Goal: Information Seeking & Learning: Understand process/instructions

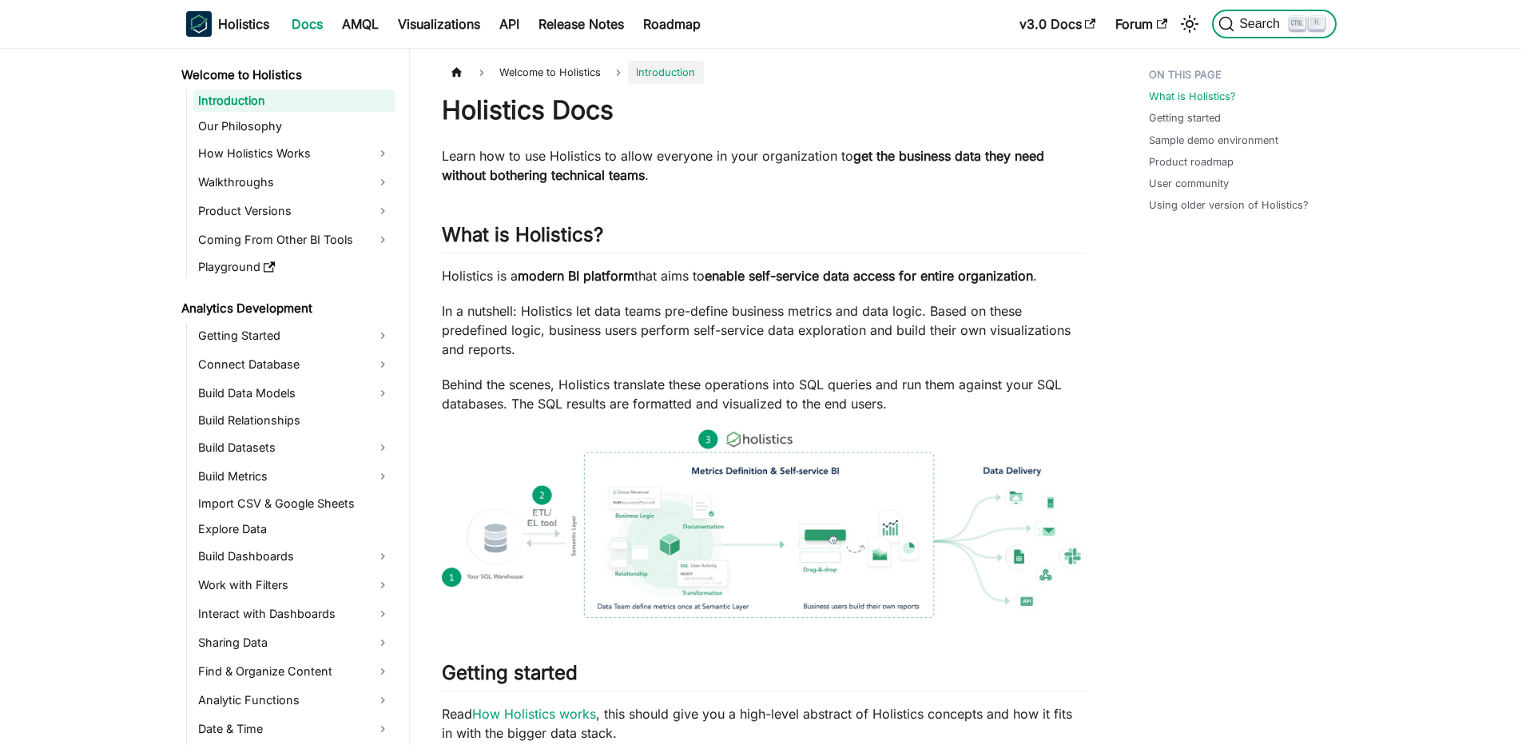
click at [1237, 21] on span "Search" at bounding box center [1261, 24] width 55 height 14
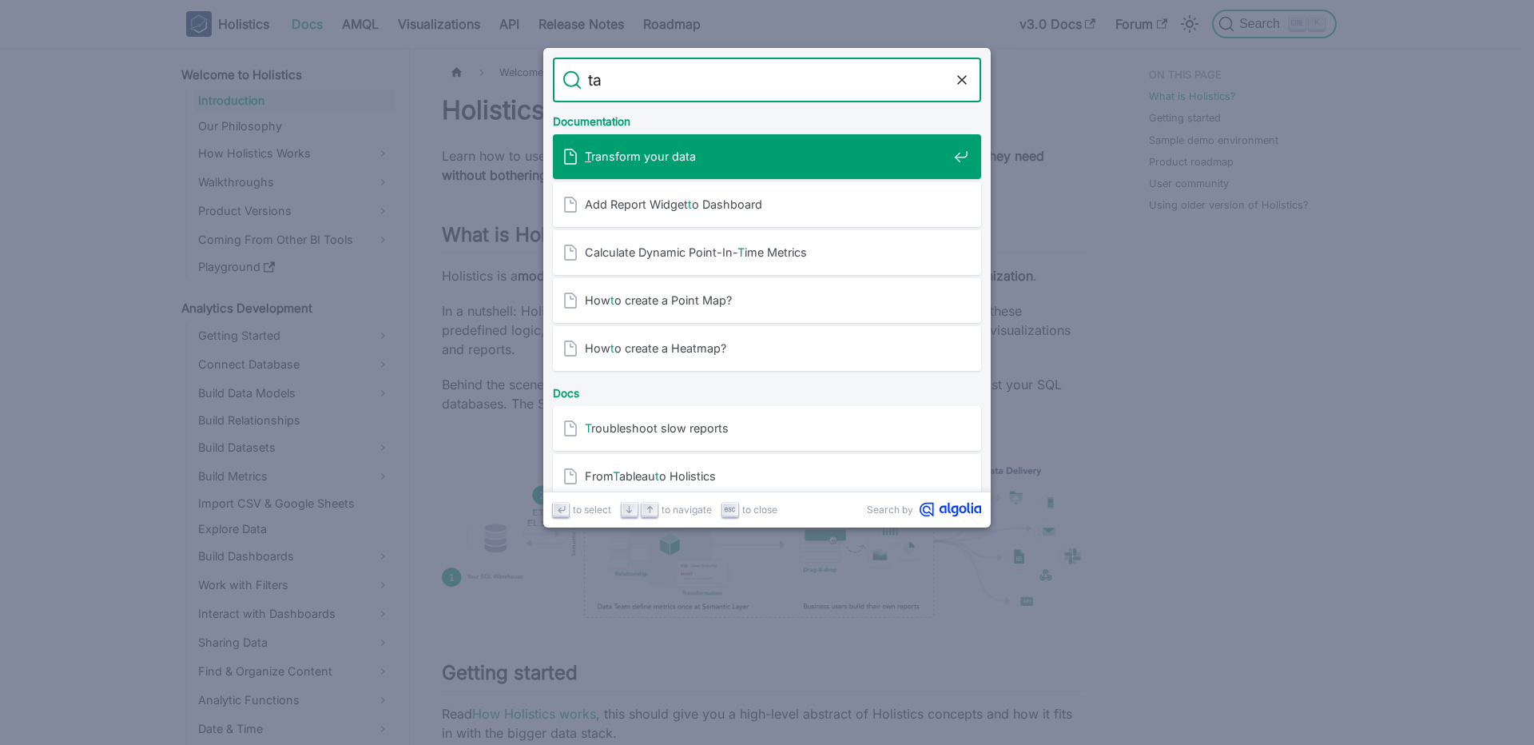
type input "tag"
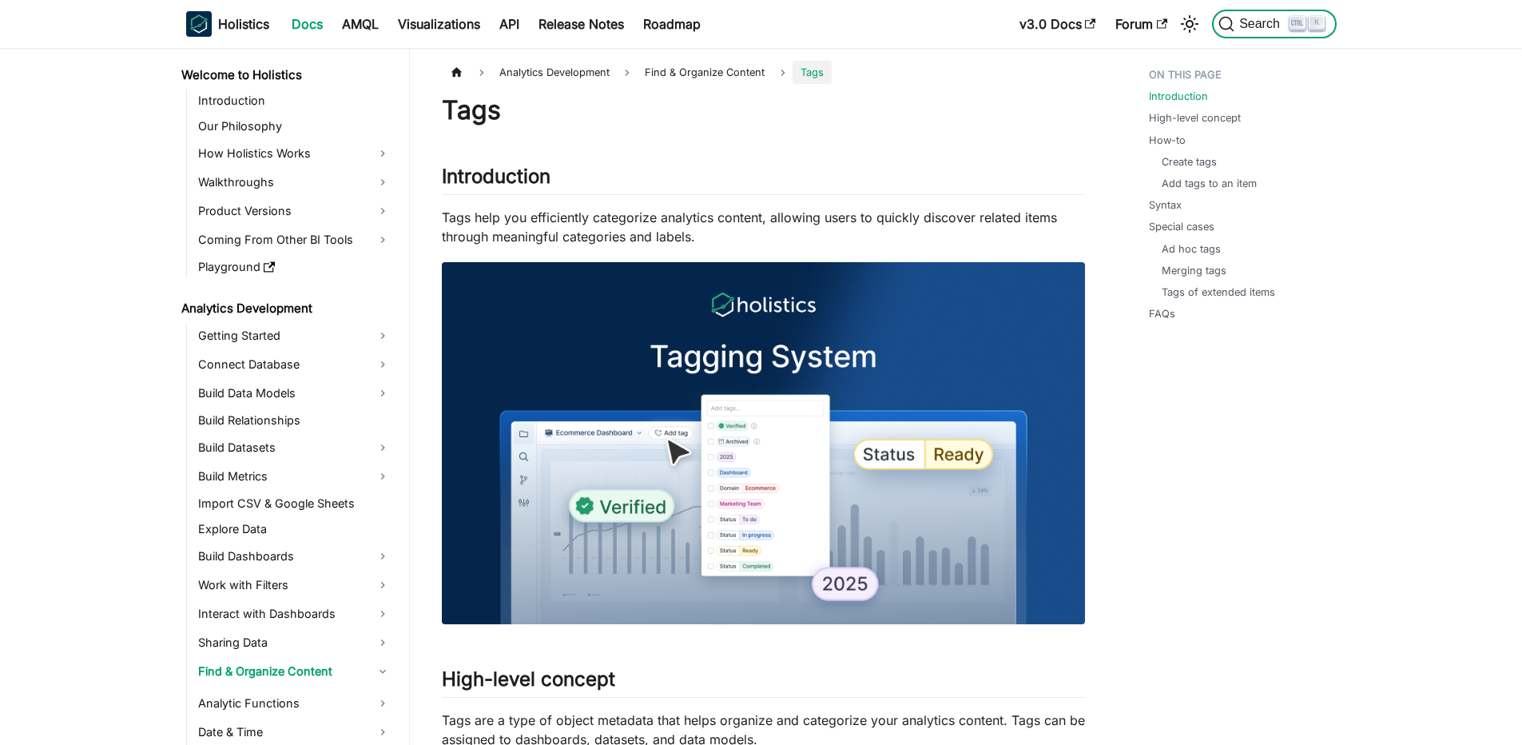
scroll to position [78, 0]
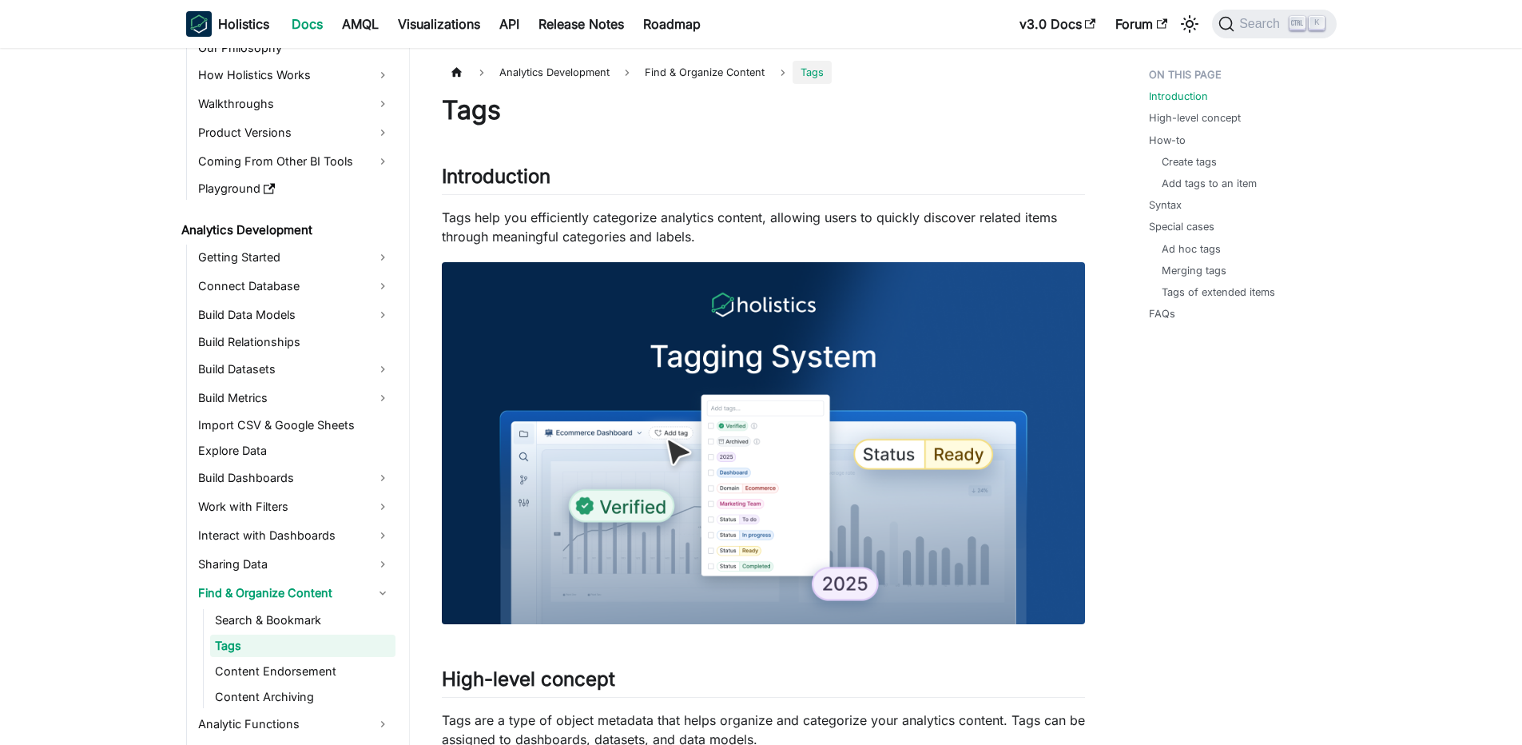
click at [1185, 152] on li "How-to Create tags Add tags to an item" at bounding box center [1238, 162] width 178 height 59
click at [1183, 161] on link "Create tags" at bounding box center [1192, 161] width 55 height 15
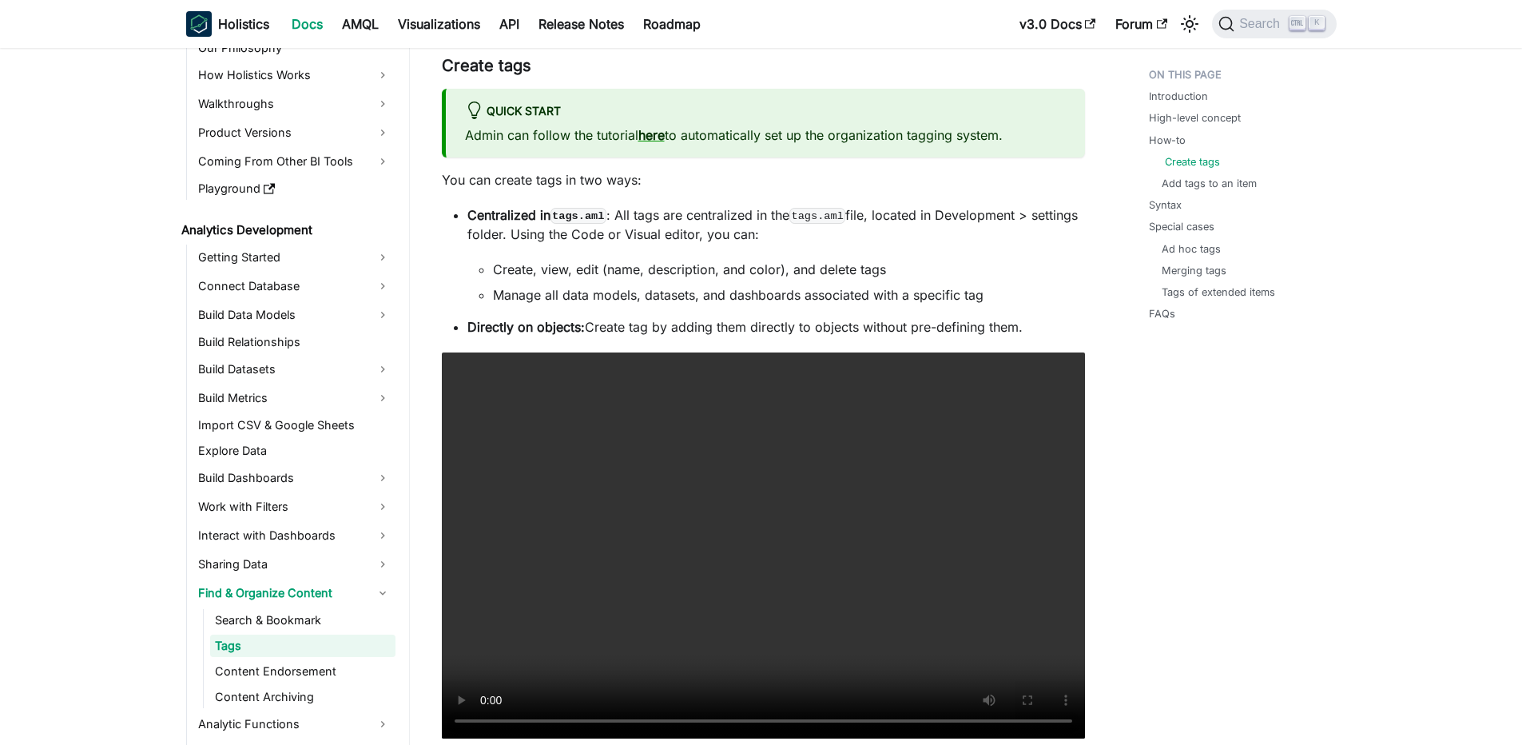
scroll to position [129, 0]
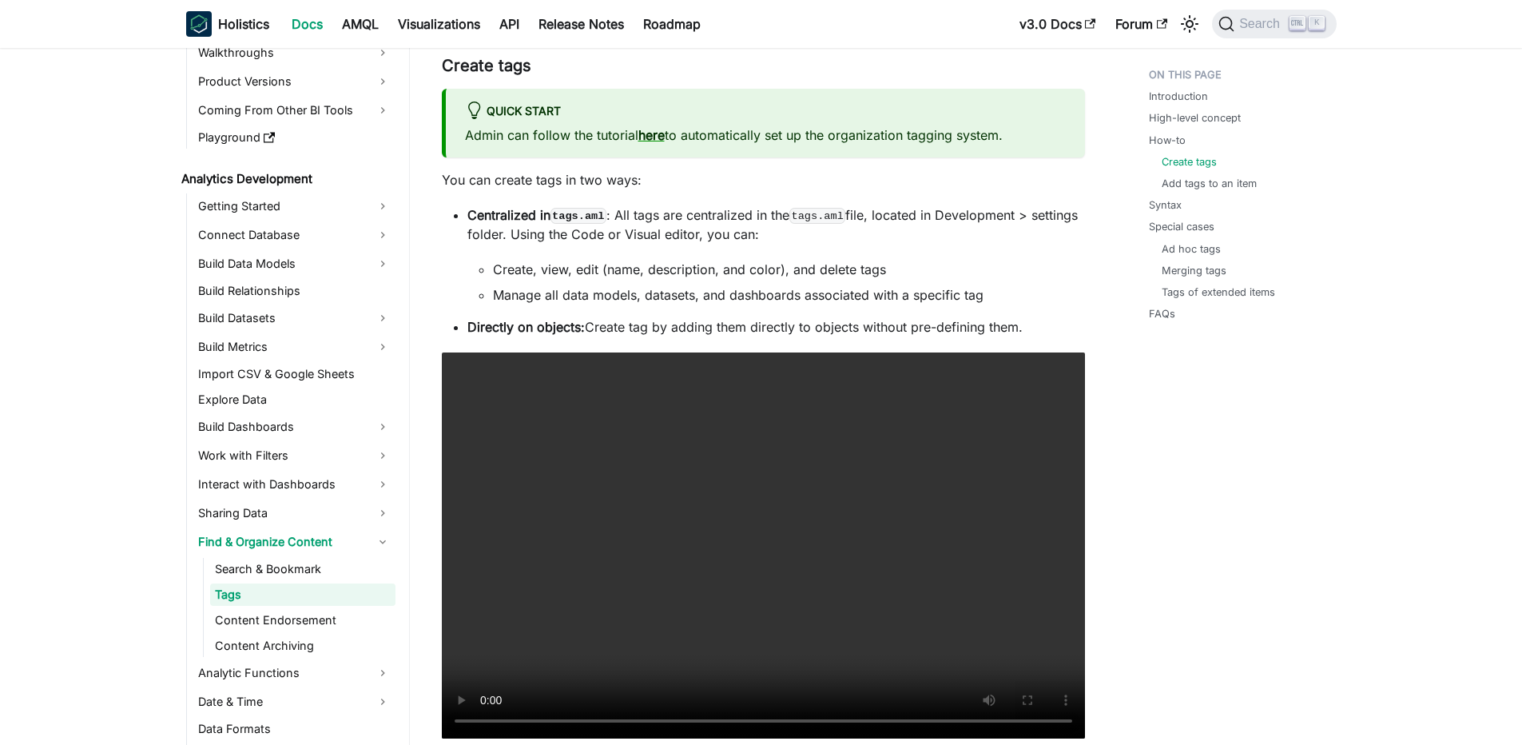
click at [582, 210] on code "tags.aml" at bounding box center [578, 216] width 56 height 16
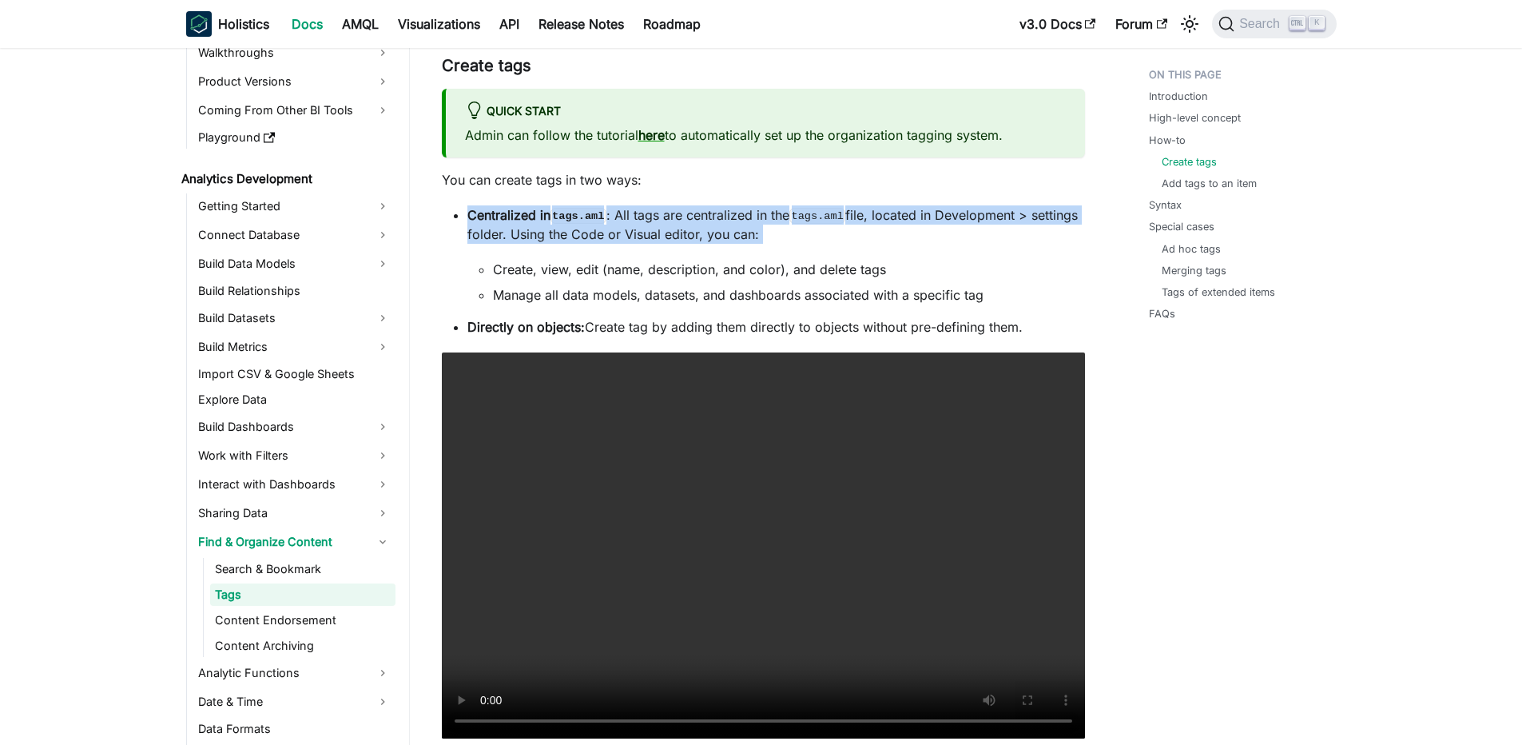
click at [582, 210] on code "tags.aml" at bounding box center [578, 216] width 56 height 16
click at [578, 211] on code "tags.aml" at bounding box center [578, 216] width 56 height 16
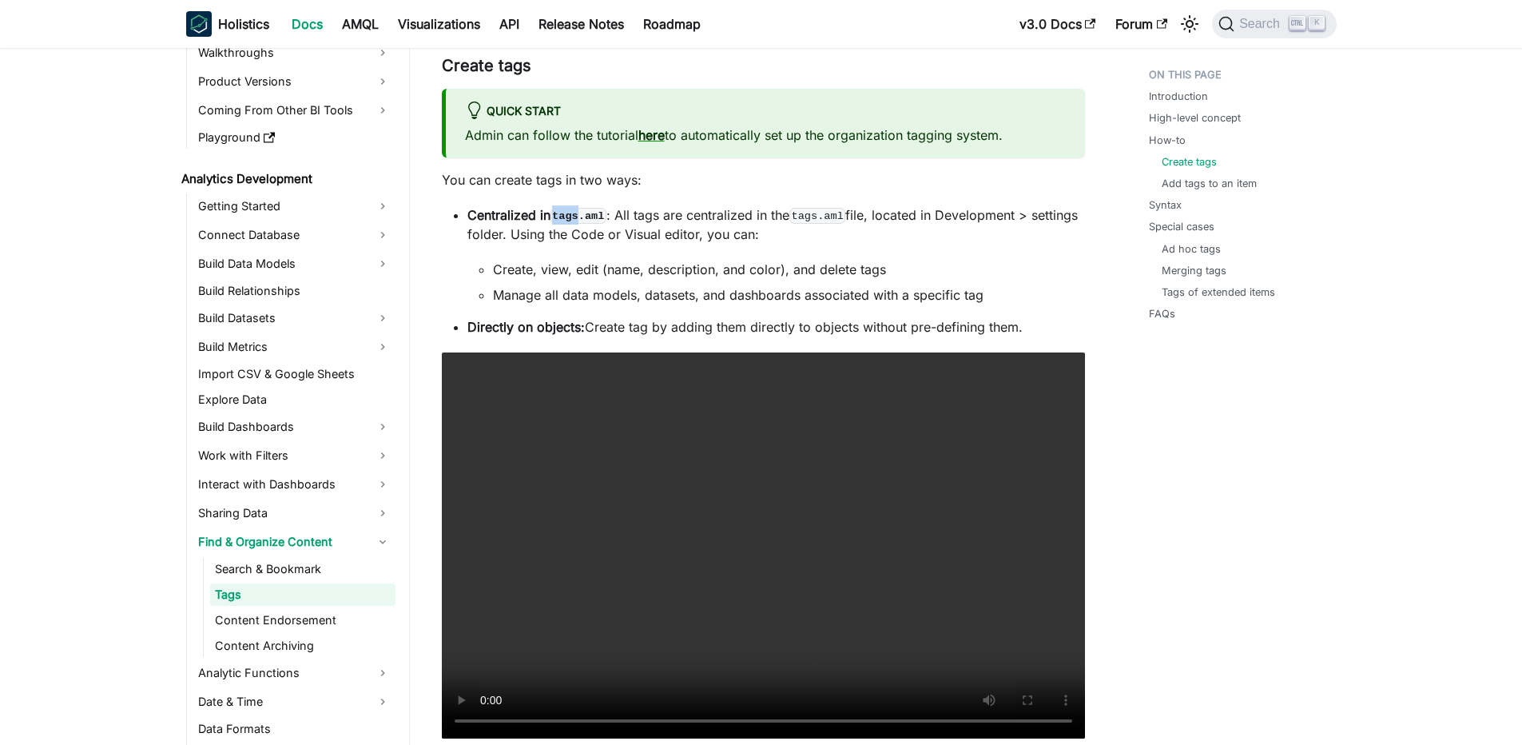
click at [578, 211] on code "tags.aml" at bounding box center [578, 216] width 56 height 16
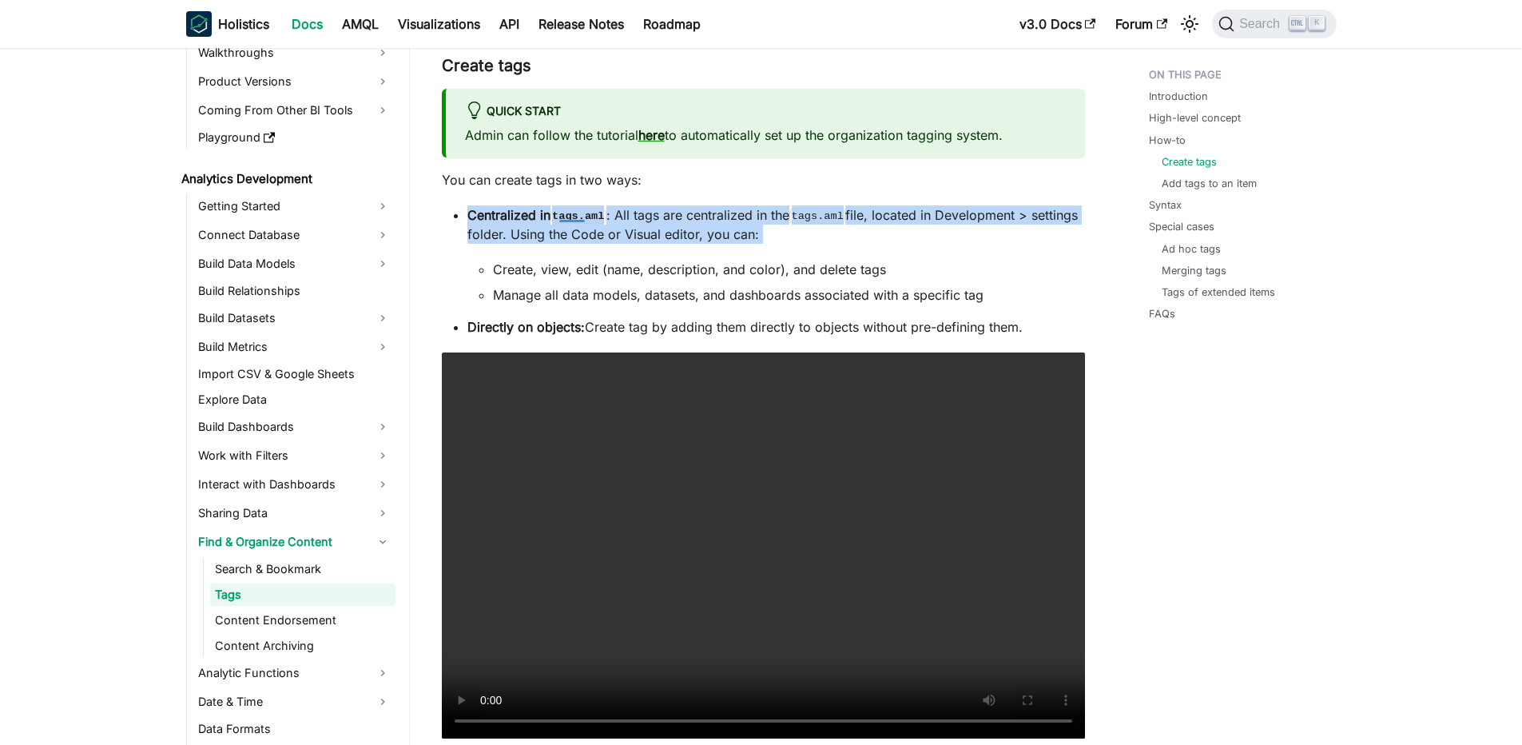
click at [578, 211] on code "tags.aml" at bounding box center [578, 216] width 56 height 16
